Goal: Information Seeking & Learning: Learn about a topic

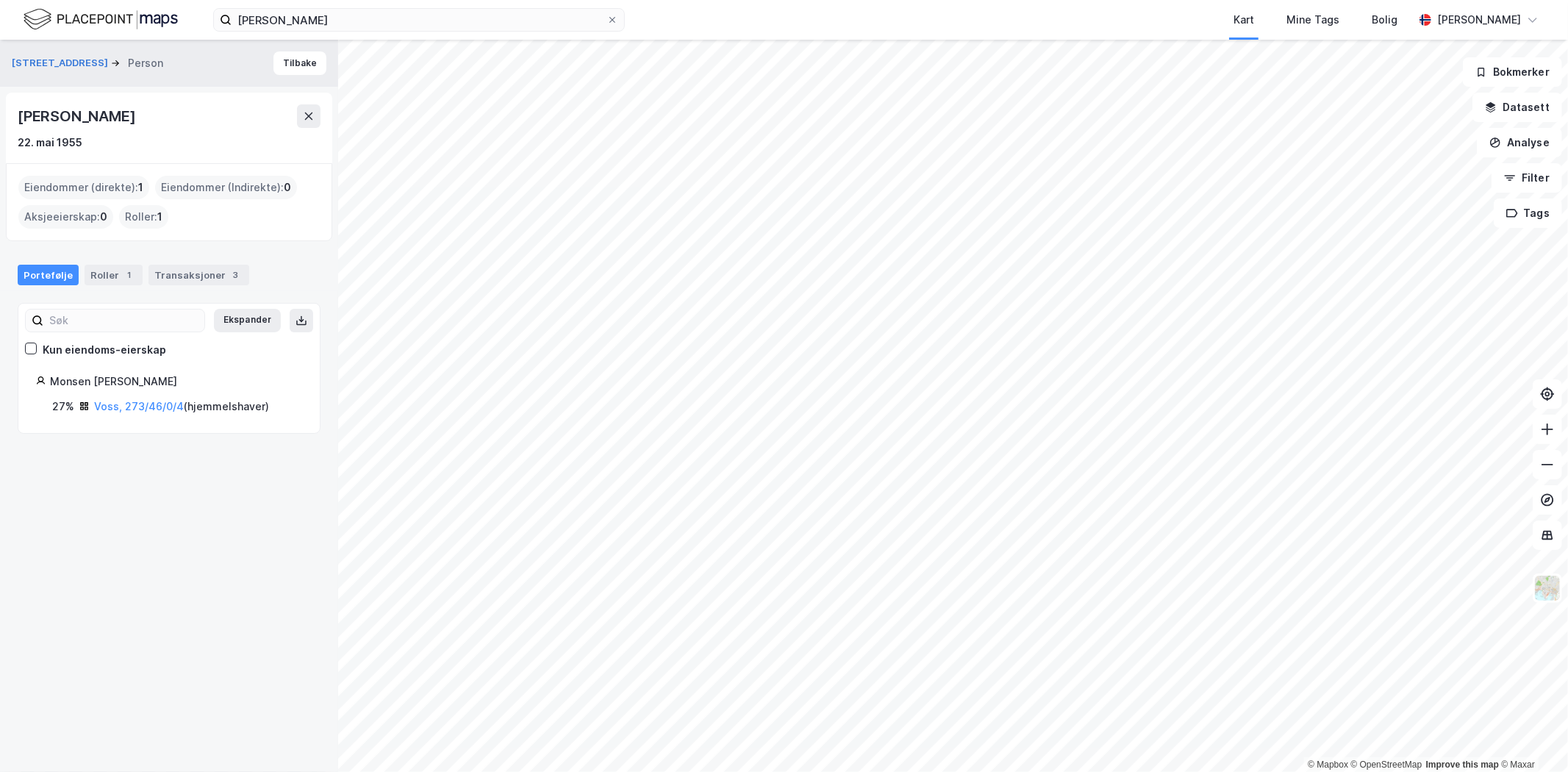
click at [611, 19] on icon at bounding box center [612, 19] width 6 height 6
click at [606, 19] on input "[PERSON_NAME]" at bounding box center [418, 19] width 374 height 22
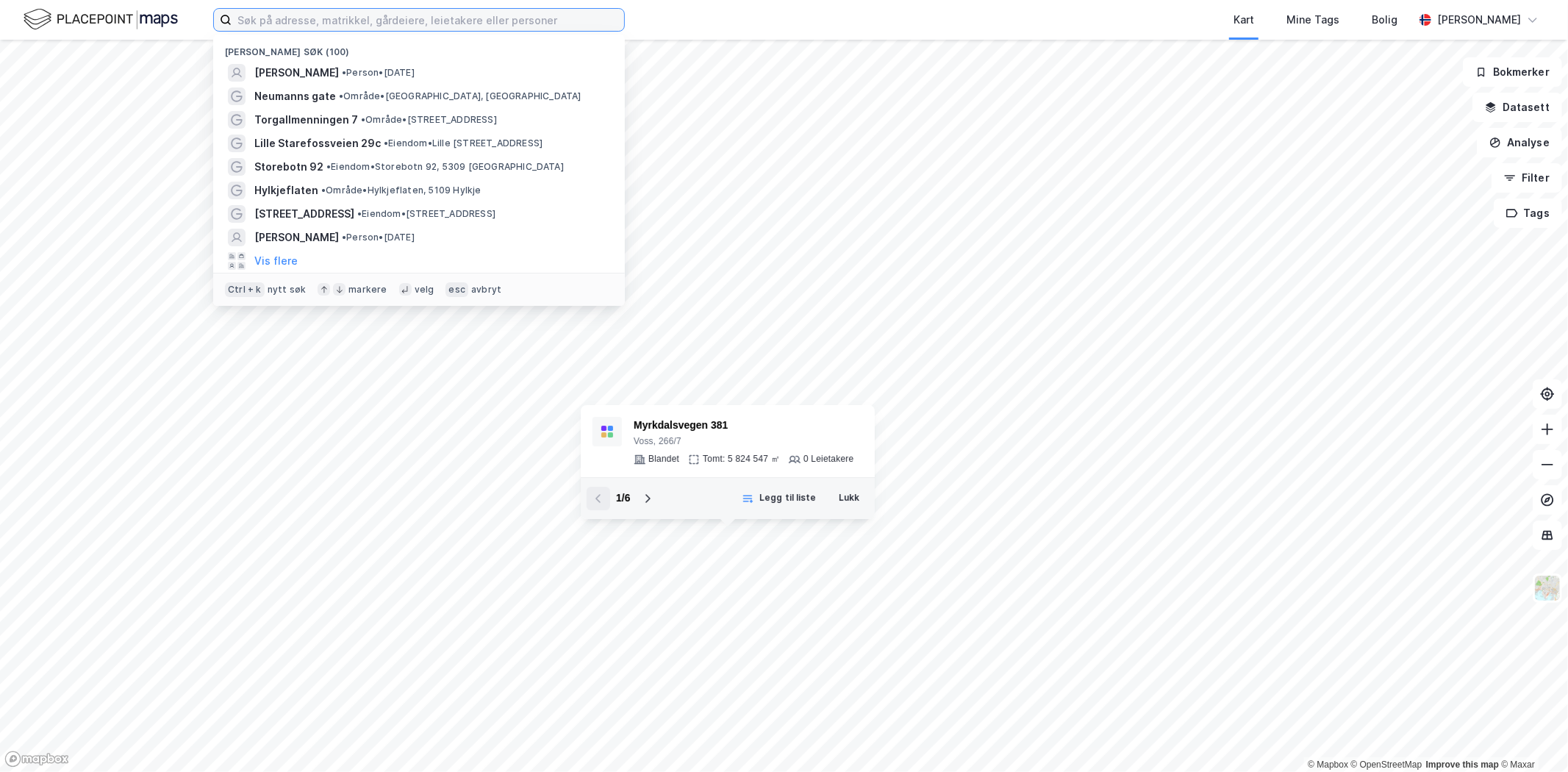
drag, startPoint x: 472, startPoint y: 18, endPoint x: 459, endPoint y: 20, distance: 13.2
click at [472, 19] on input at bounding box center [428, 19] width 392 height 22
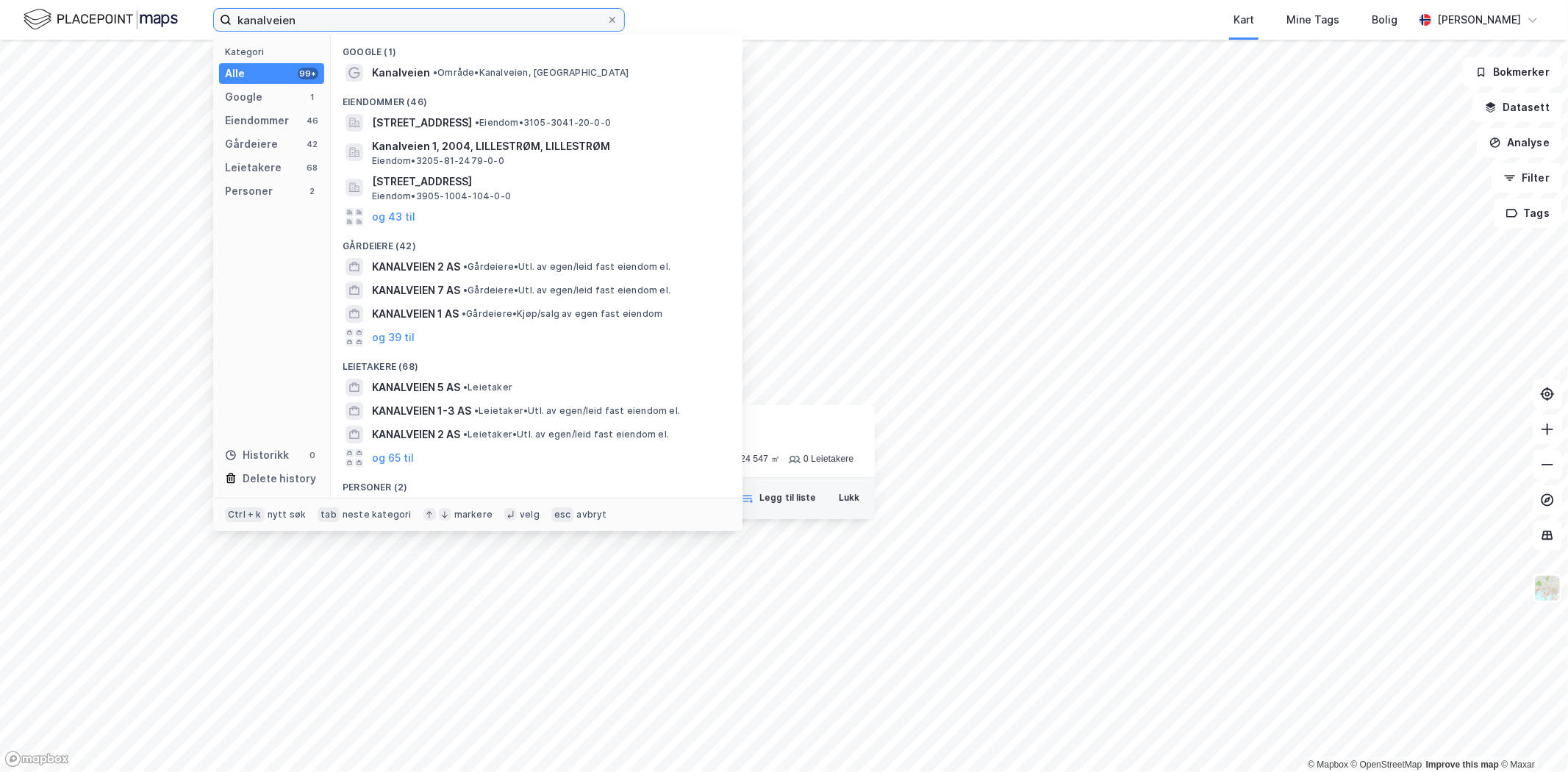
type input "kanalveien"
click at [402, 71] on span "Kanalveien" at bounding box center [401, 73] width 58 height 18
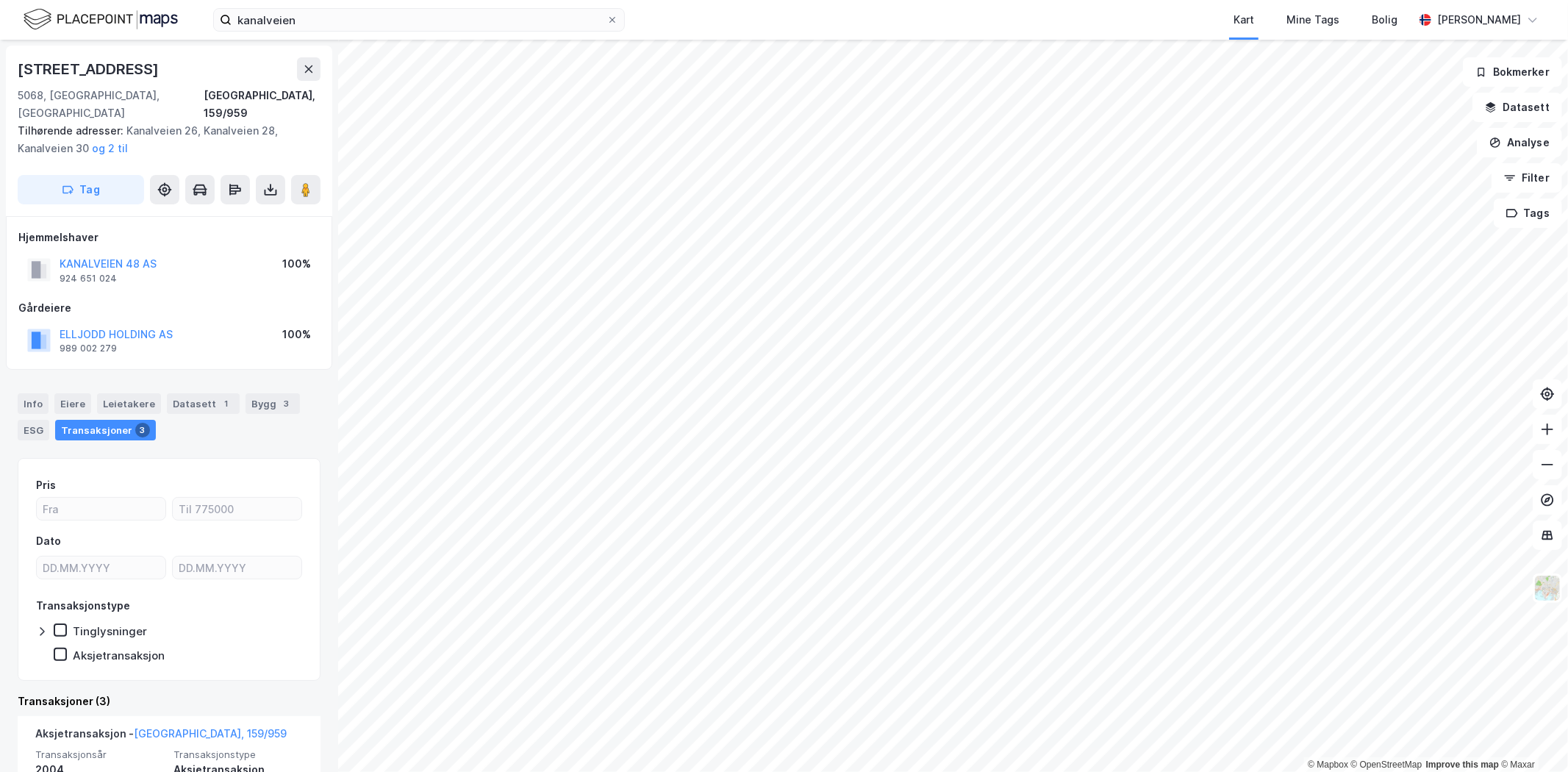
click at [529, 194] on div "© Mapbox © OpenStreetMap Improve this map © [STREET_ADDRESS], [STREET_ADDRESS],…" at bounding box center [784, 406] width 1568 height 732
click at [306, 183] on image at bounding box center [305, 189] width 8 height 14
